Goal: Task Accomplishment & Management: Manage account settings

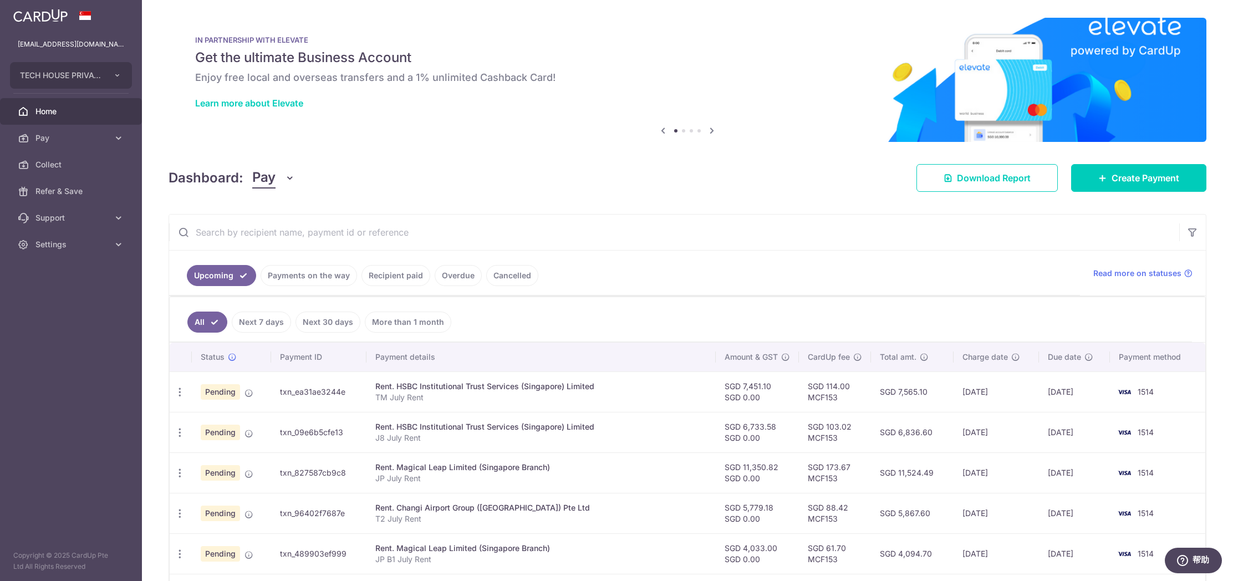
scroll to position [276, 0]
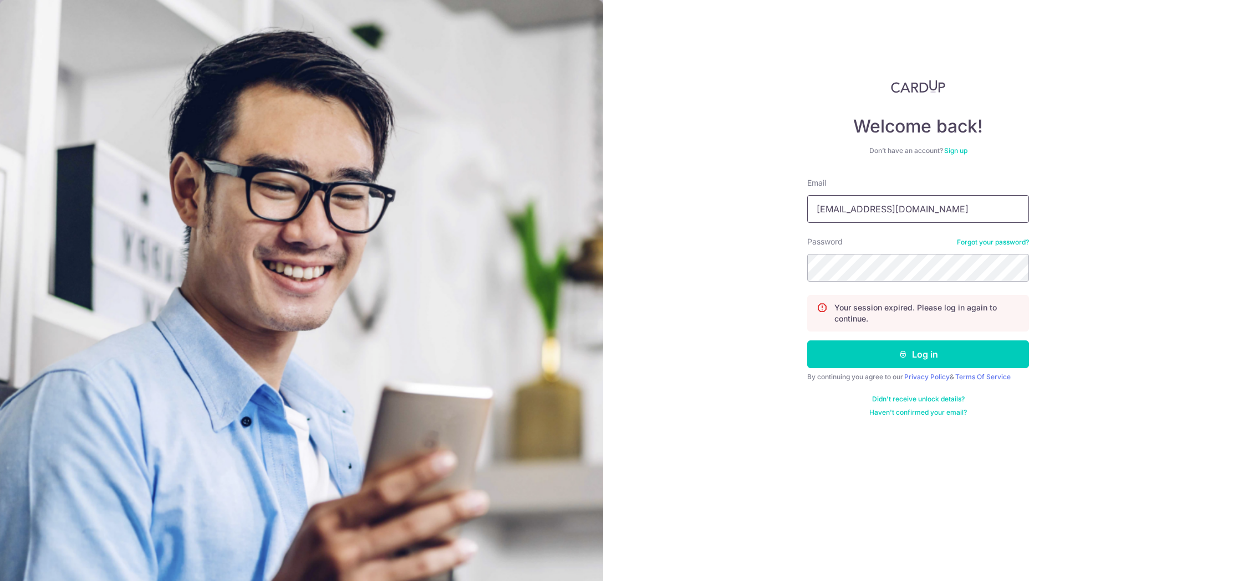
click at [915, 212] on input "[EMAIL_ADDRESS][DOMAIN_NAME]" at bounding box center [918, 209] width 222 height 28
type input "angela@mac-friends.com"
drag, startPoint x: 901, startPoint y: 353, endPoint x: 888, endPoint y: 352, distance: 12.9
click at [901, 353] on icon "submit" at bounding box center [903, 354] width 9 height 9
